Goal: Task Accomplishment & Management: Use online tool/utility

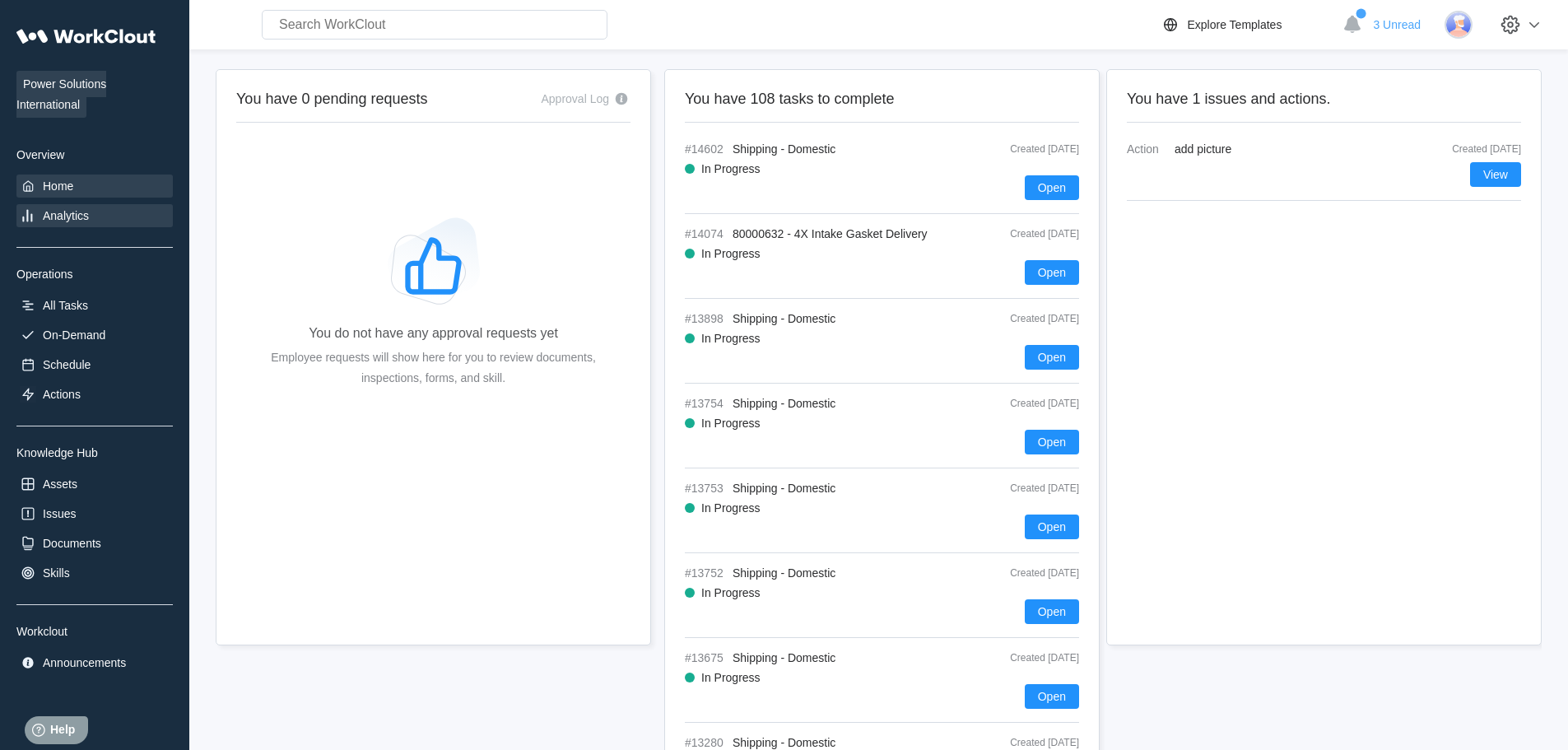
click at [85, 216] on div "Analytics" at bounding box center [65, 215] width 46 height 13
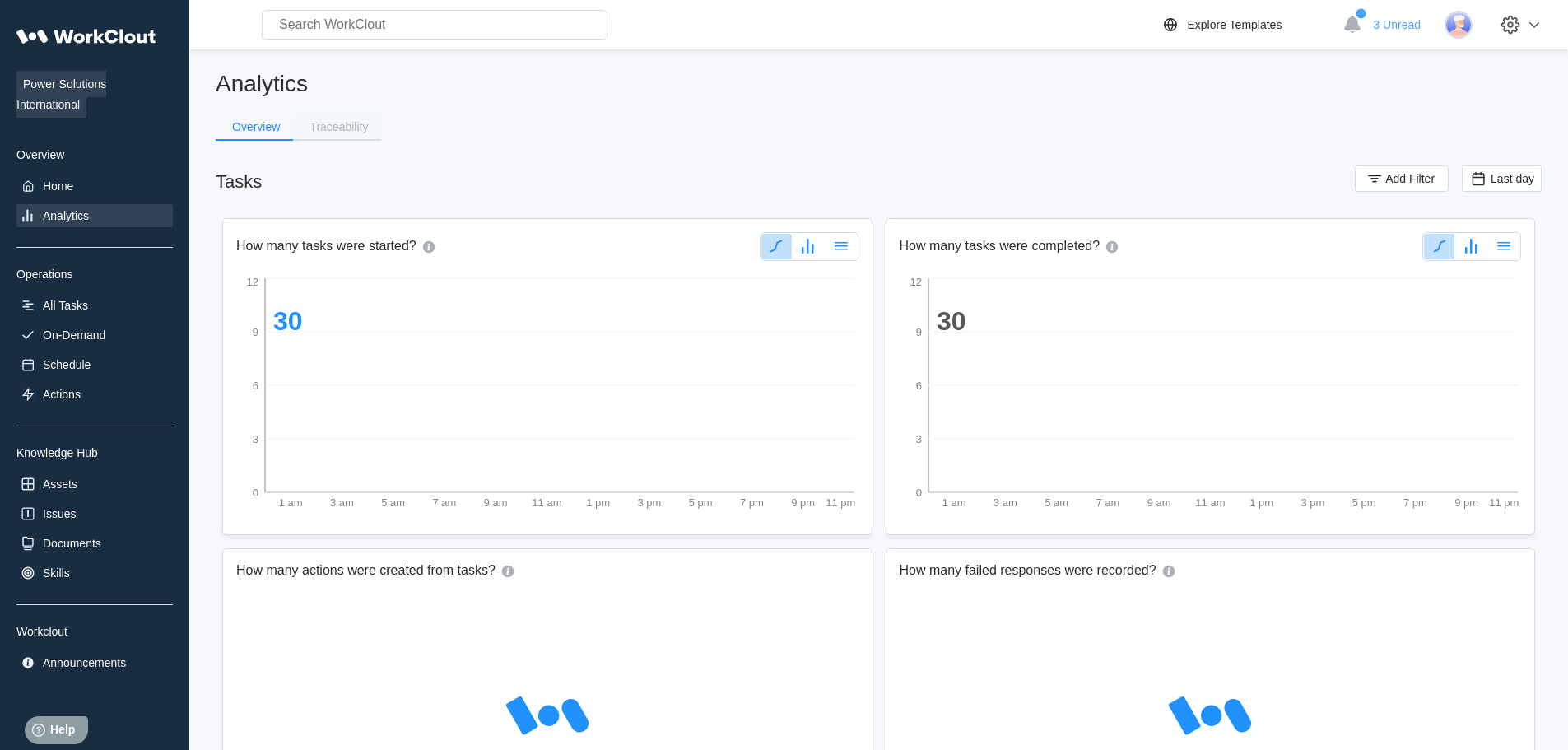
click at [352, 124] on div "Traceability" at bounding box center [338, 127] width 58 height 12
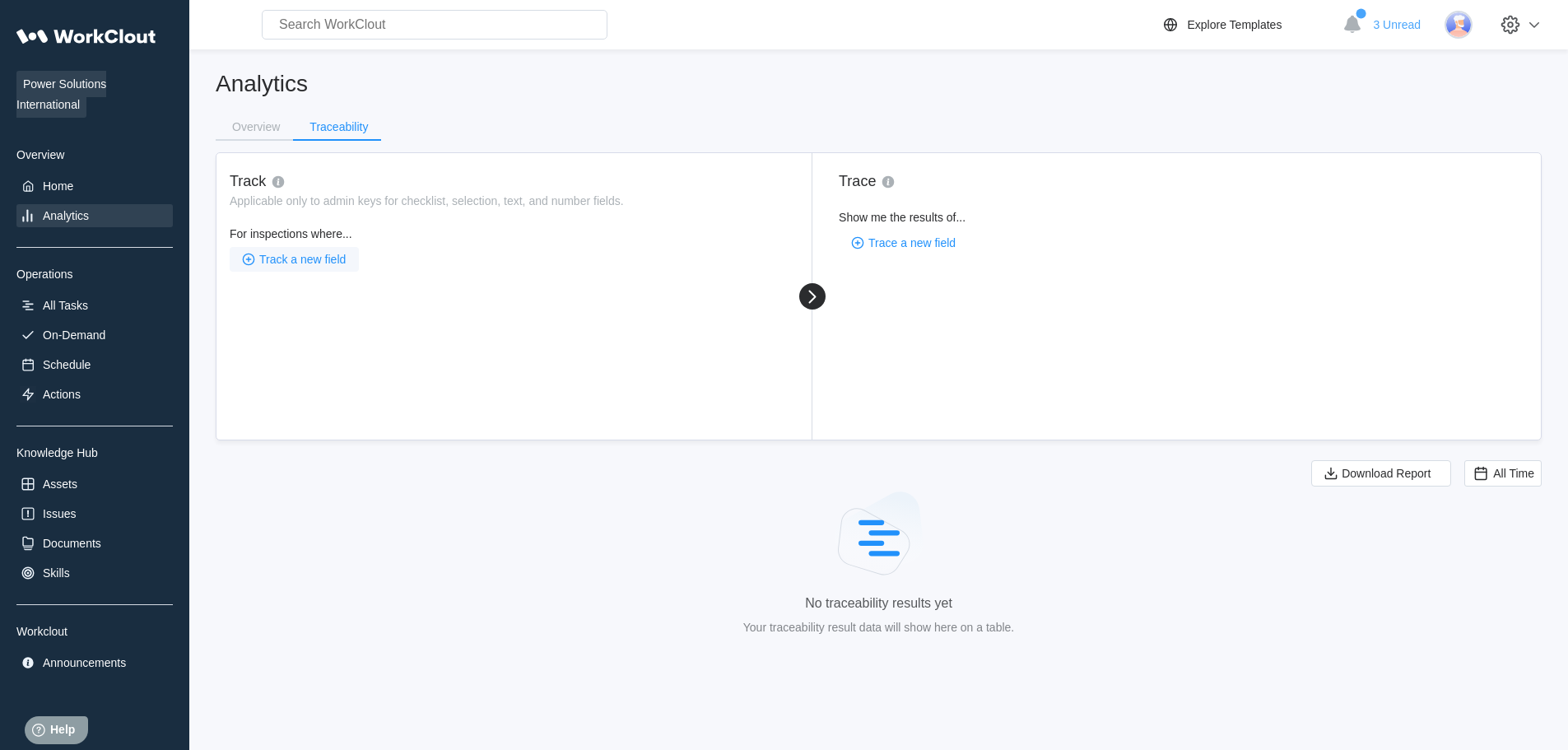
click at [327, 264] on span "Track a new field" at bounding box center [303, 259] width 87 height 12
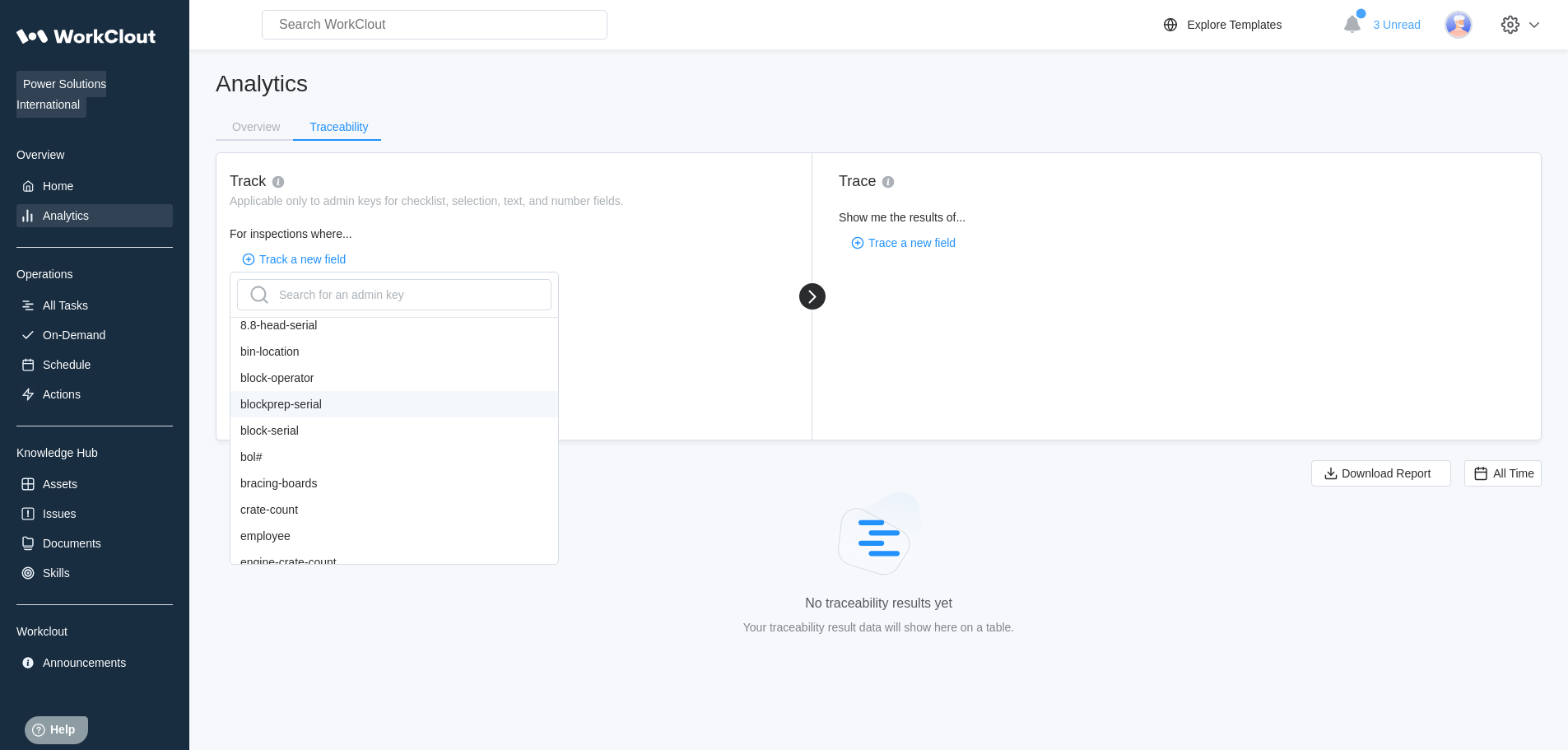
scroll to position [246, 0]
click at [281, 451] on div "bol#" at bounding box center [394, 454] width 327 height 27
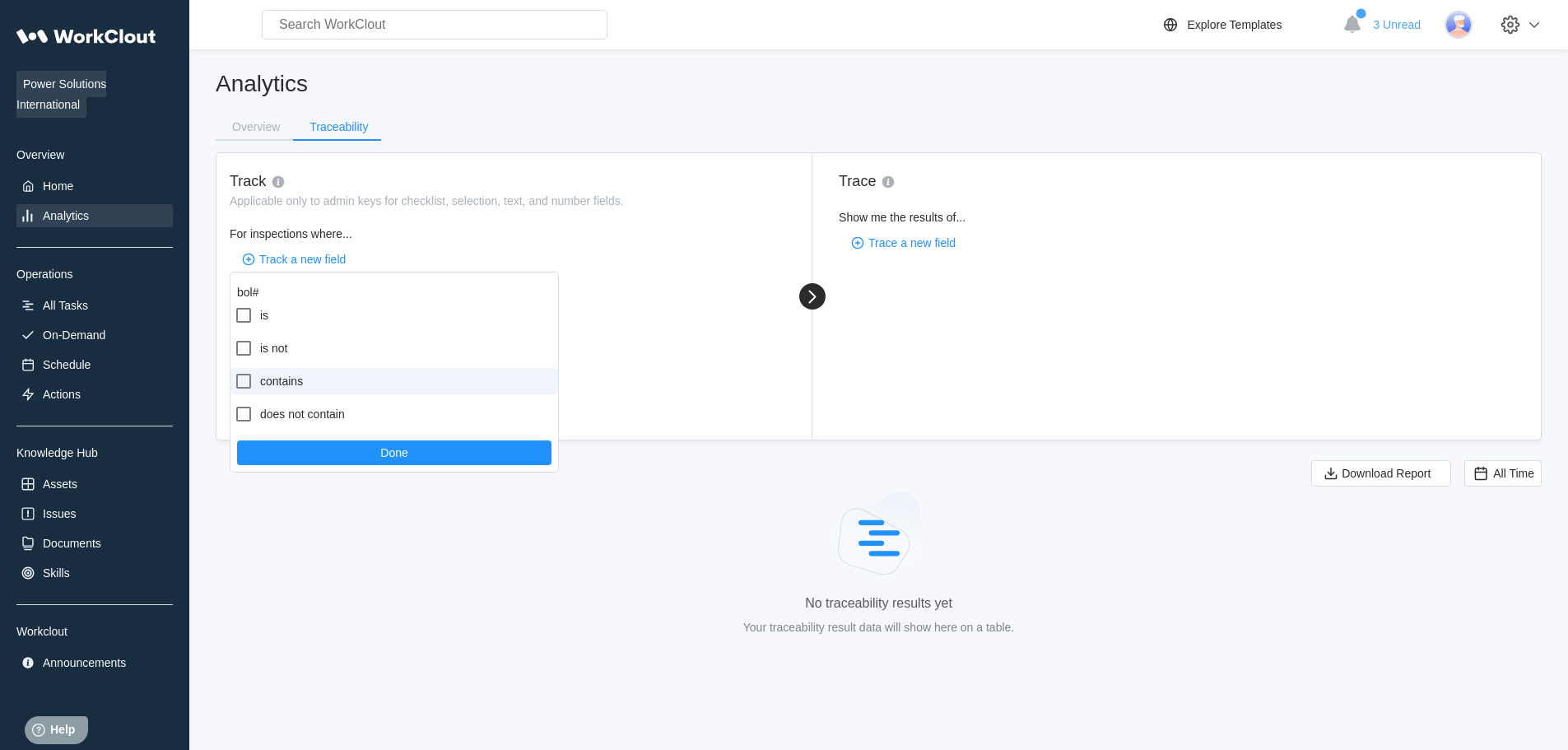
click at [286, 374] on label "contains" at bounding box center [394, 380] width 327 height 27
click at [235, 372] on input "contains" at bounding box center [234, 372] width 1 height 1
checkbox input "true"
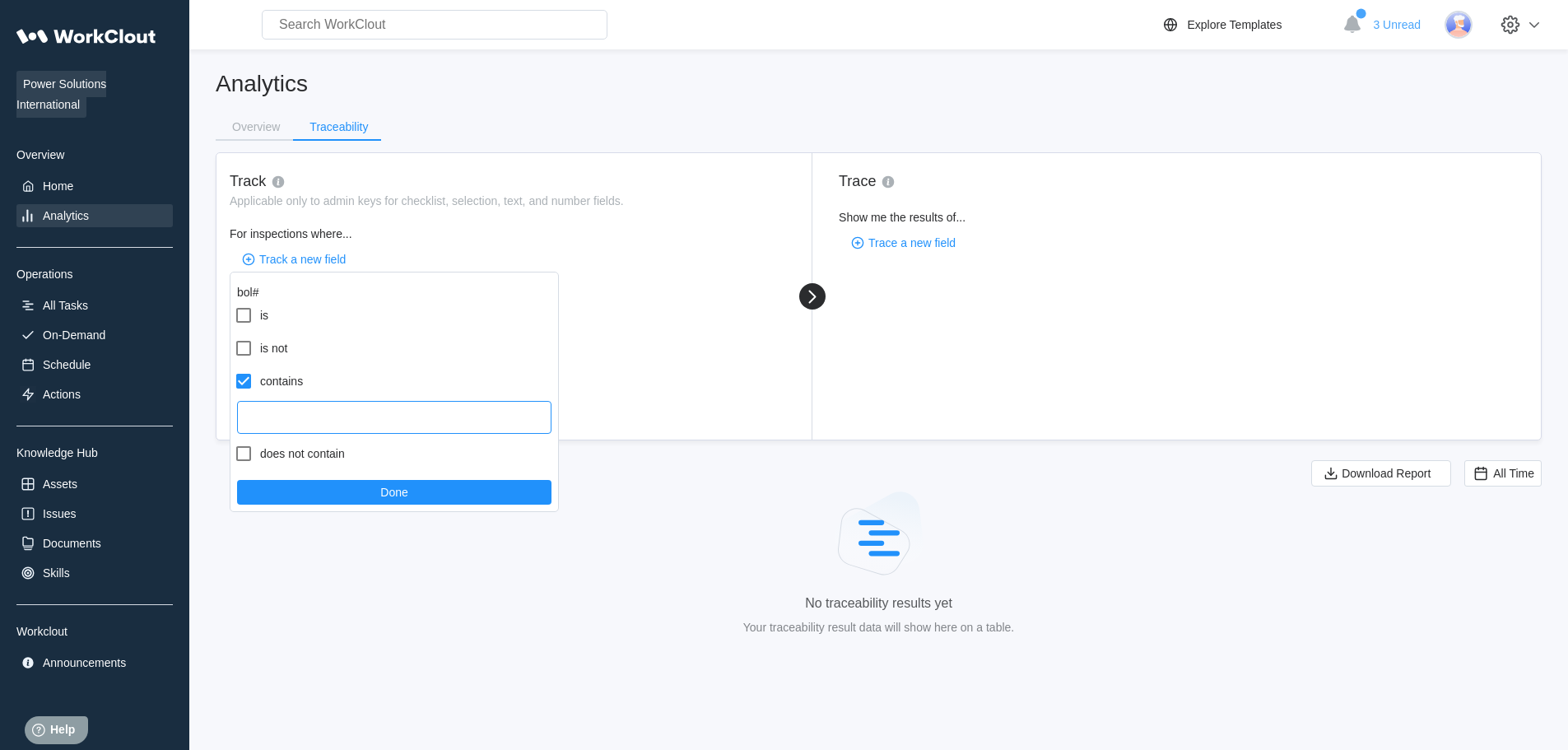
click at [311, 422] on input "text" at bounding box center [393, 417] width 314 height 33
paste input "DSV16503408"
click at [271, 417] on input "DSV16503408" at bounding box center [393, 417] width 314 height 33
type input "16503408"
click at [358, 483] on button "Done" at bounding box center [393, 492] width 314 height 25
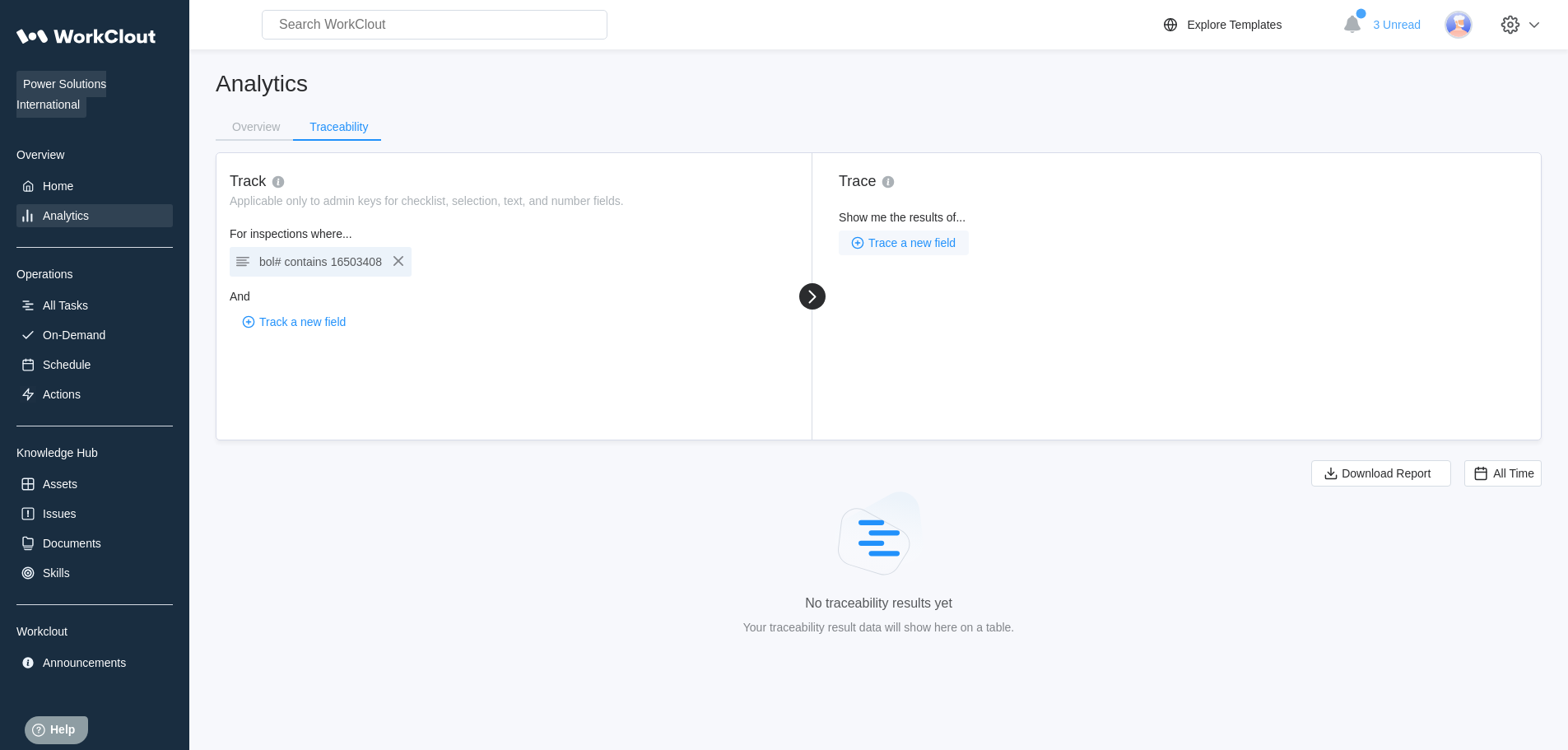
click at [942, 246] on span "Trace a new field" at bounding box center [912, 242] width 88 height 12
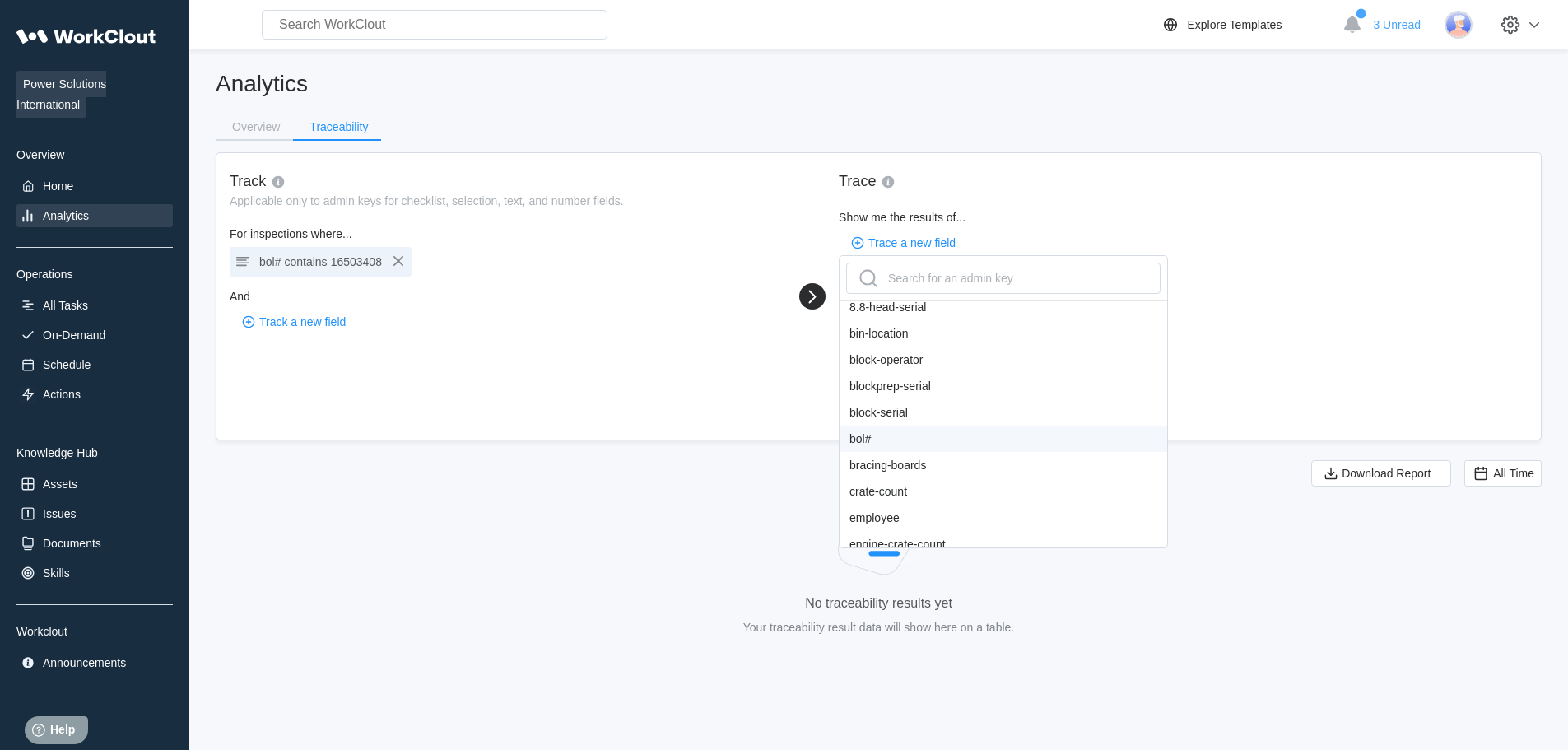
click at [915, 429] on div "bol#" at bounding box center [1003, 439] width 327 height 27
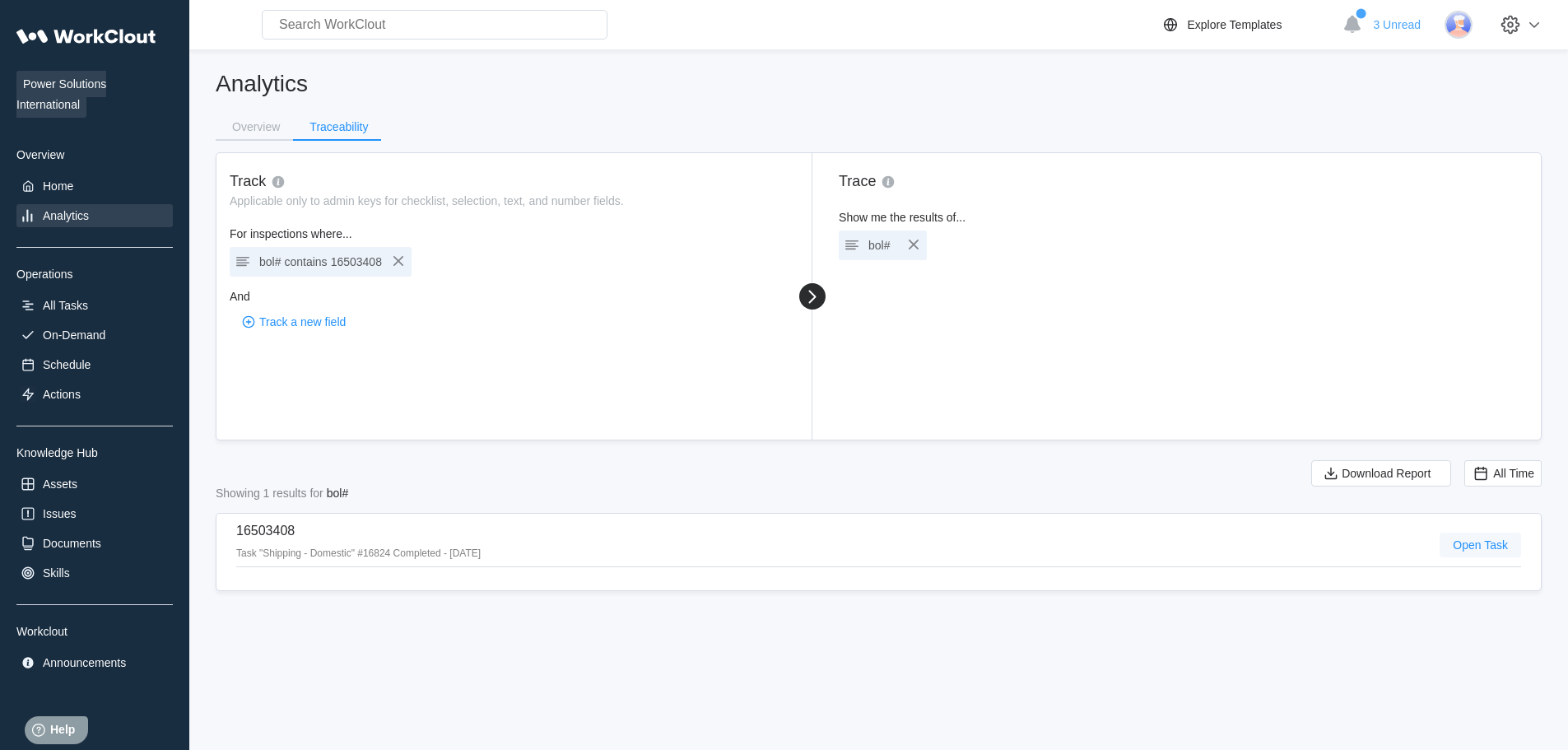
click at [1484, 548] on span "Open Task" at bounding box center [1480, 545] width 55 height 12
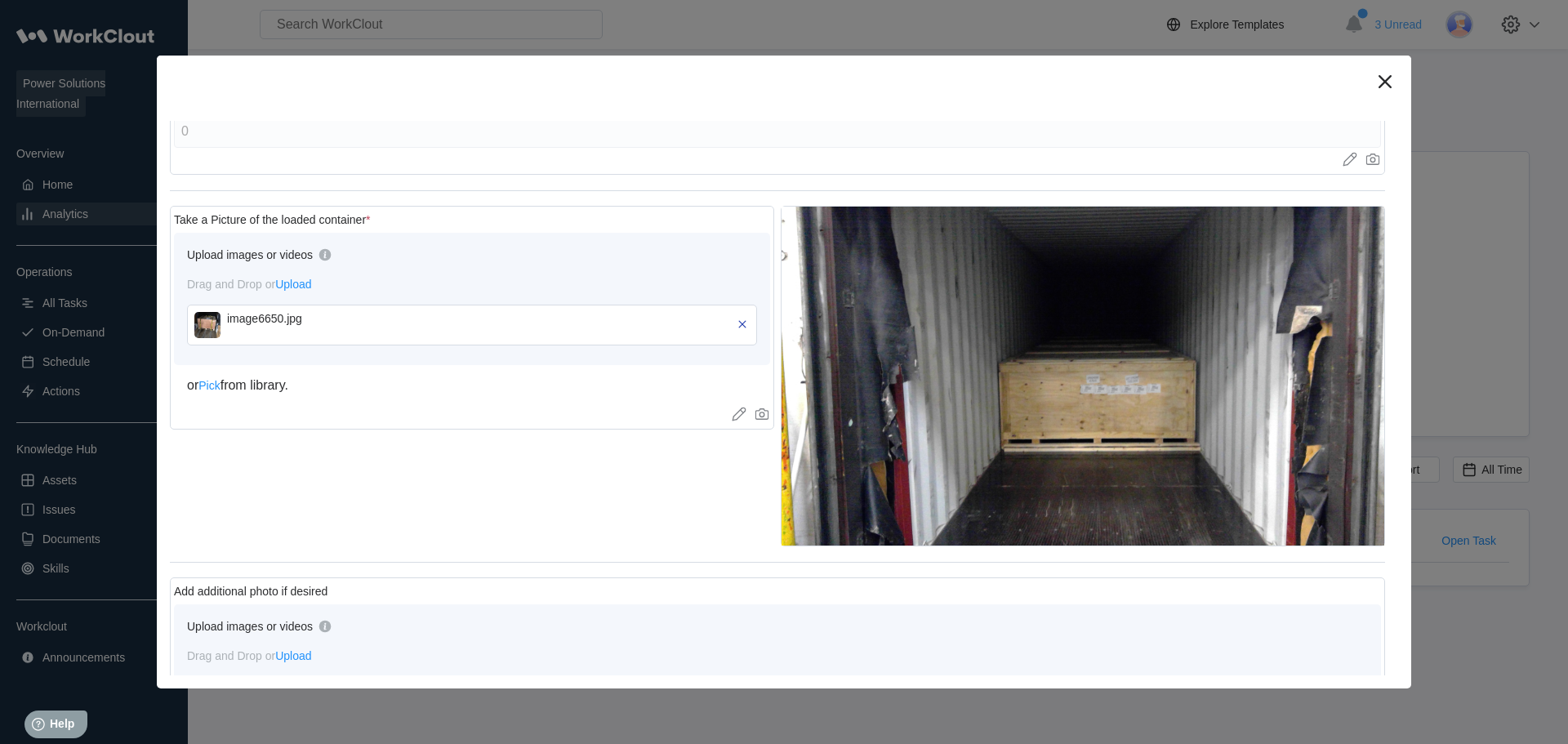
scroll to position [816, 0]
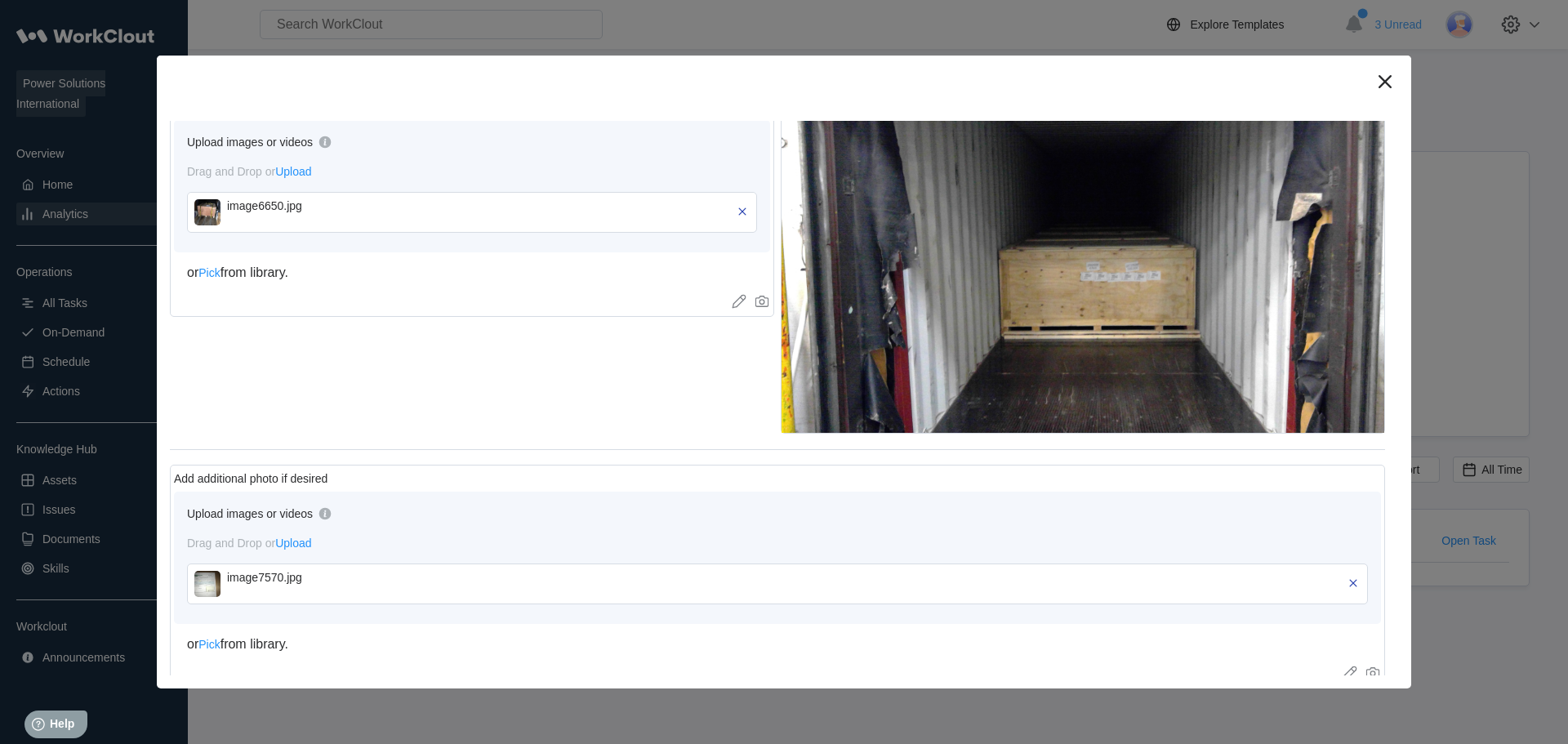
click at [203, 215] on img at bounding box center [207, 212] width 26 height 26
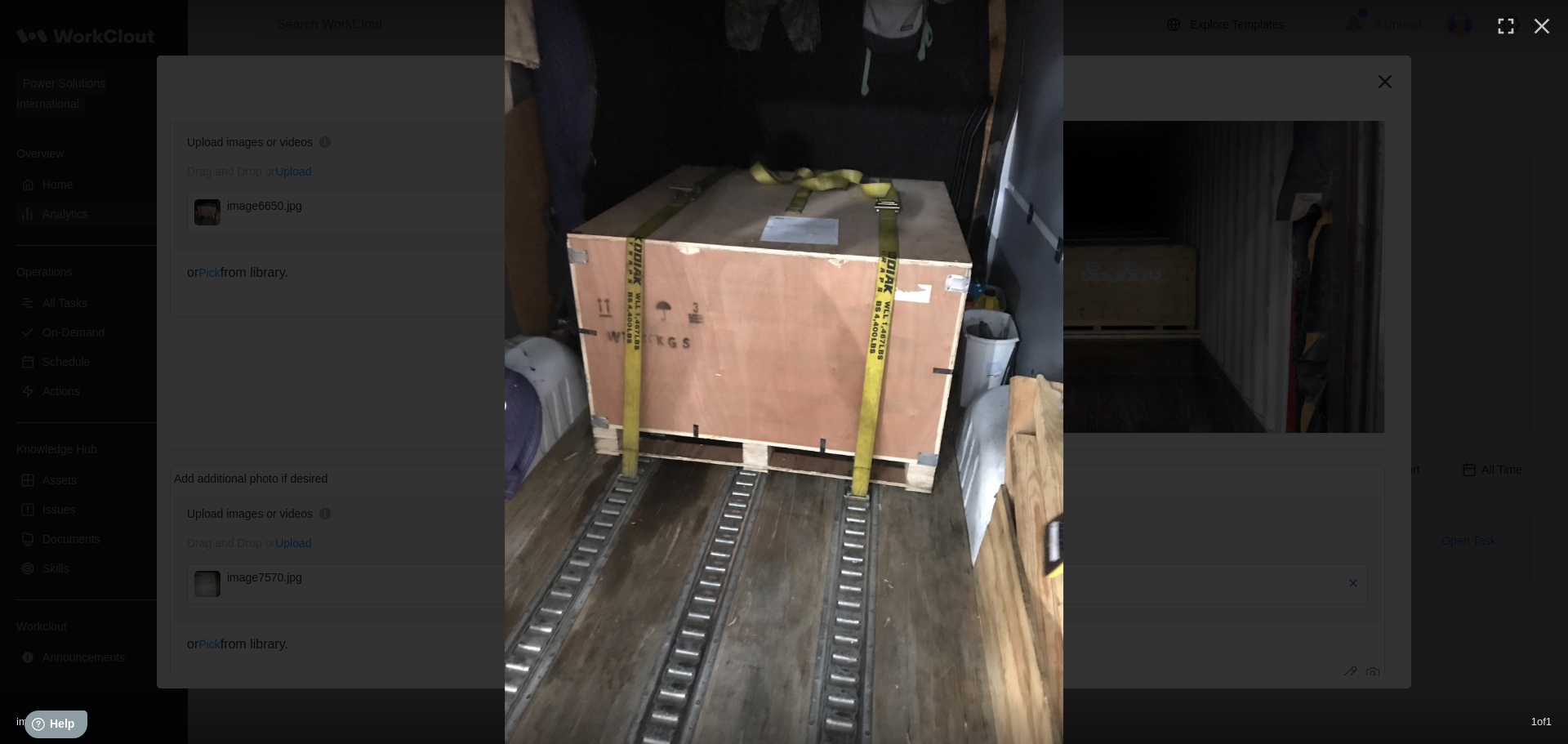
click at [1341, 200] on div at bounding box center [784, 372] width 1568 height 744
click at [1537, 26] on icon "button" at bounding box center [1542, 25] width 26 height 26
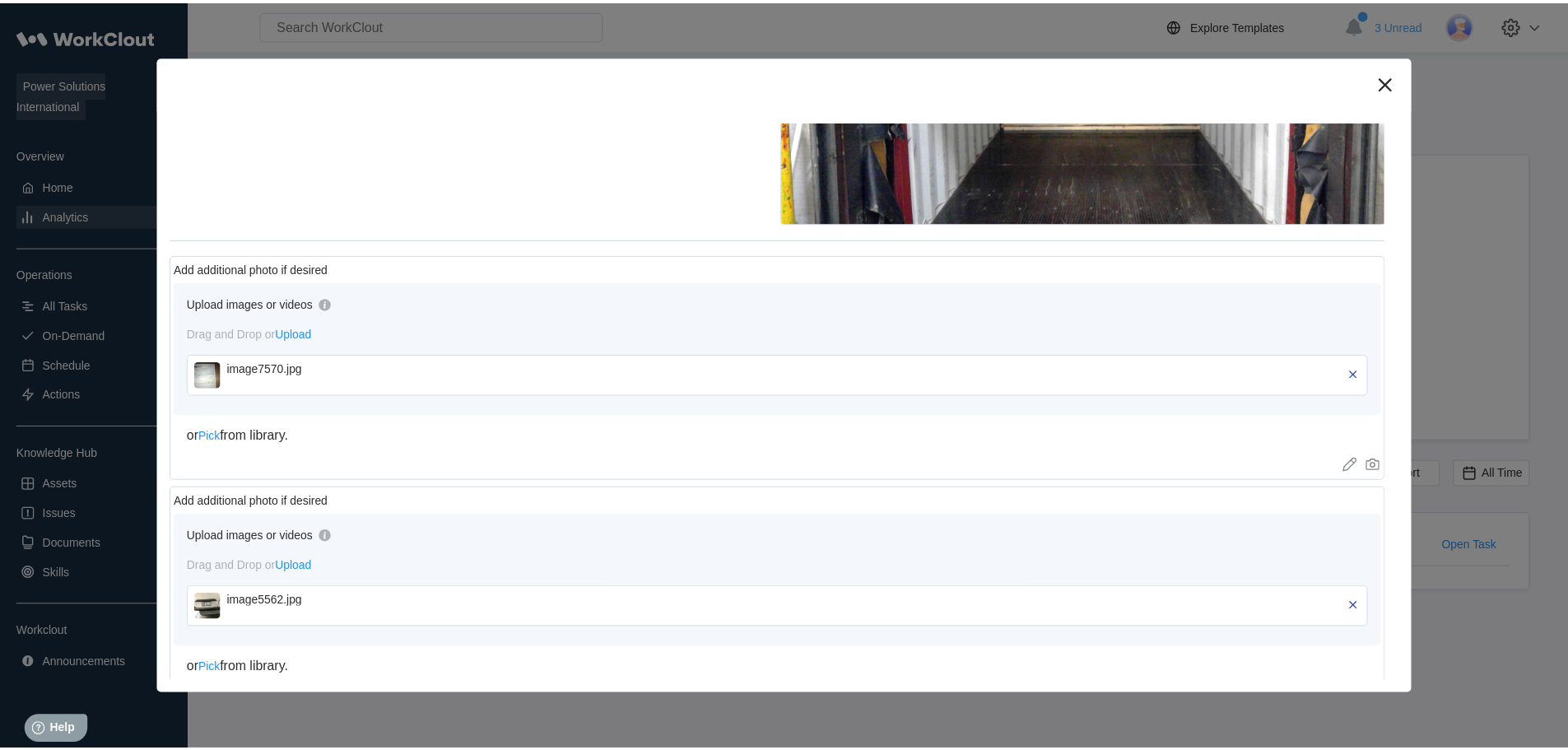
scroll to position [1152, 0]
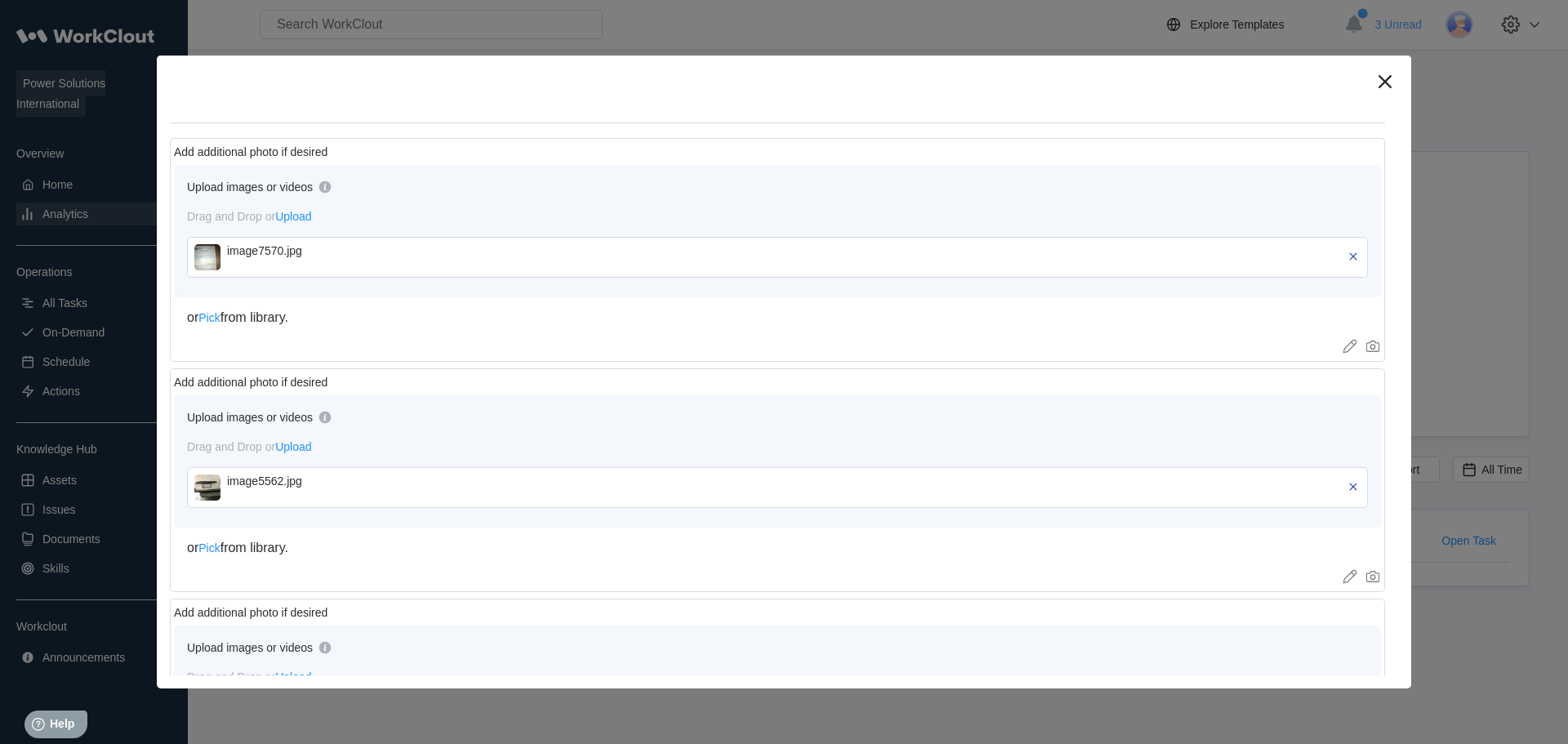
click at [212, 253] on img at bounding box center [207, 257] width 26 height 26
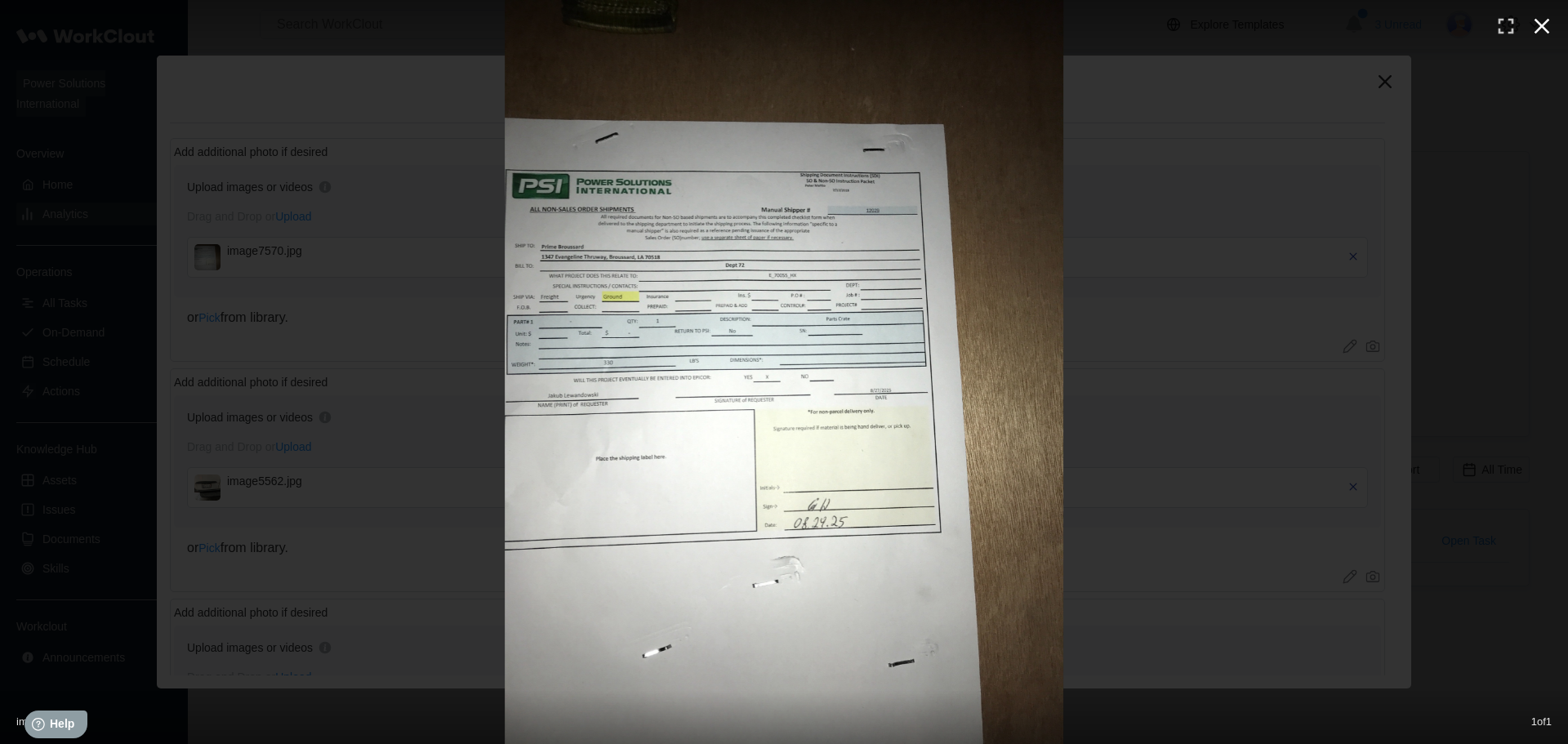
click at [1542, 25] on icon "button" at bounding box center [1543, 26] width 16 height 16
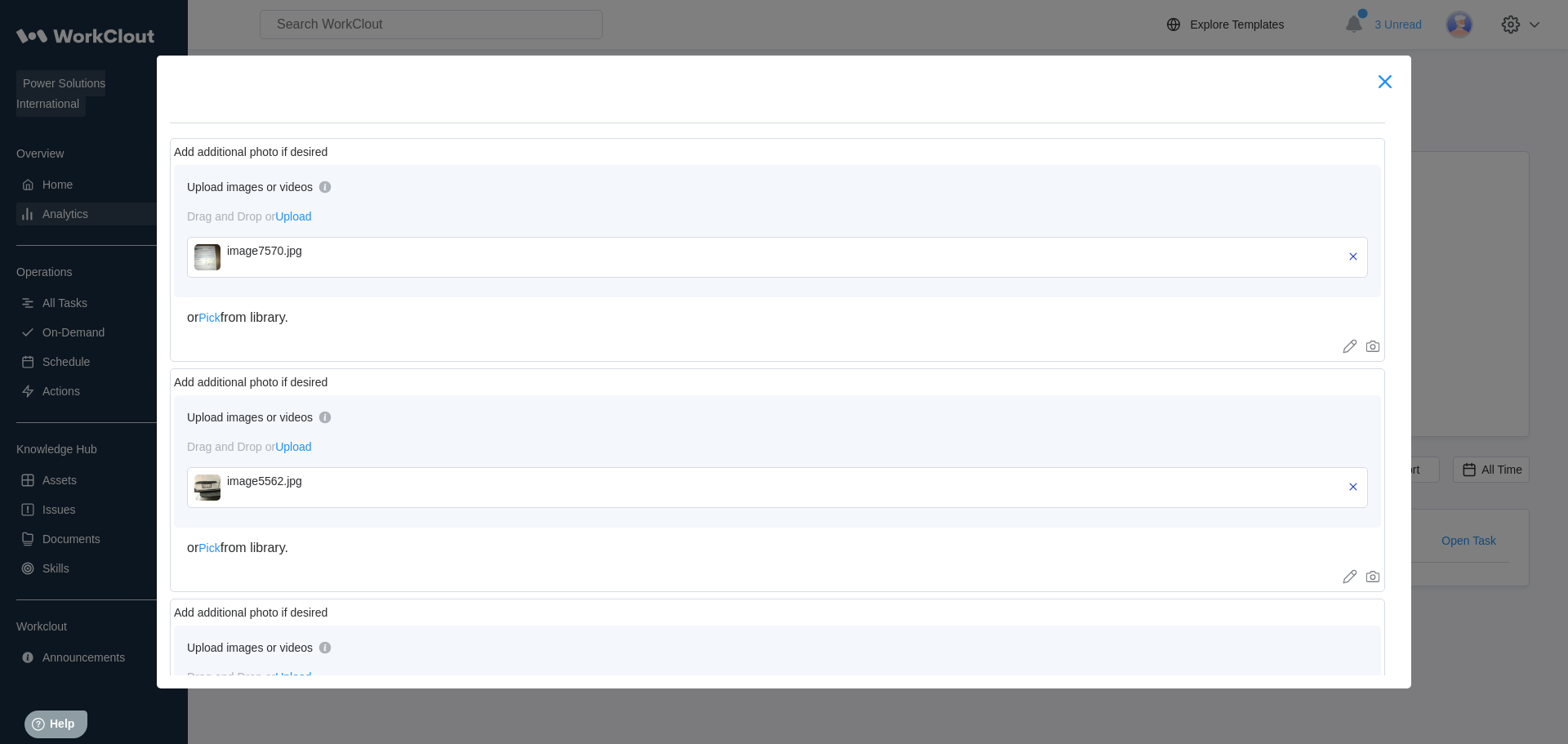
click at [1391, 83] on icon at bounding box center [1385, 81] width 26 height 26
